Goal: Submit feedback/report problem

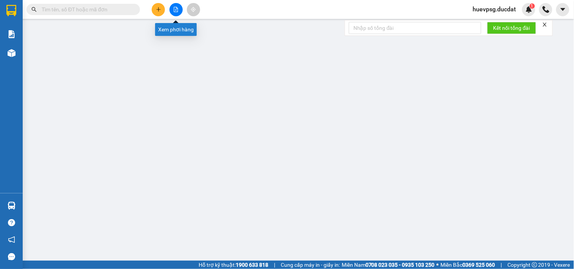
click at [177, 9] on icon "file-add" at bounding box center [175, 9] width 5 height 5
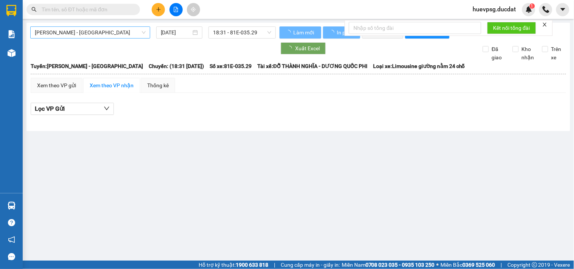
click at [115, 36] on div "[PERSON_NAME] - [GEOGRAPHIC_DATA] [DATE] 18:31 - 81E-035.29" at bounding box center [152, 32] width 245 height 12
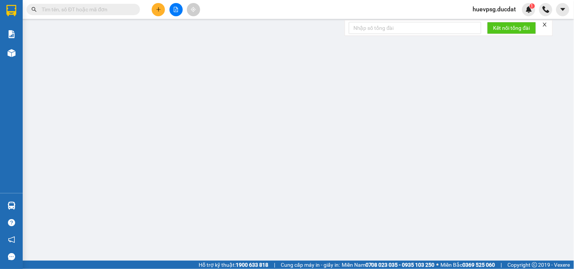
click at [174, 7] on icon "file-add" at bounding box center [176, 9] width 4 height 5
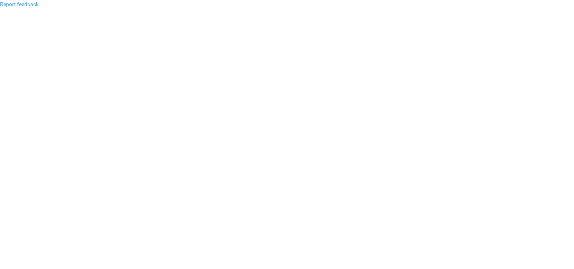
click at [31, 4] on link "Report feedback" at bounding box center [19, 4] width 39 height 6
click at [30, 2] on body "Report feedback" at bounding box center [287, 134] width 574 height 269
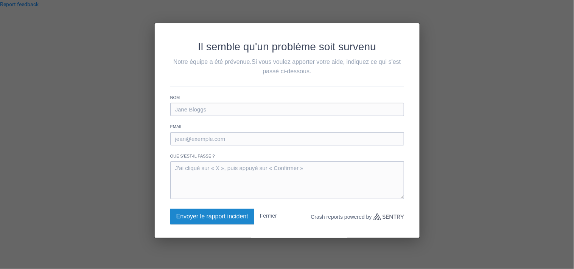
click at [228, 219] on button "Envoyer le rapport incident" at bounding box center [212, 216] width 84 height 15
